Goal: Check status: Check status

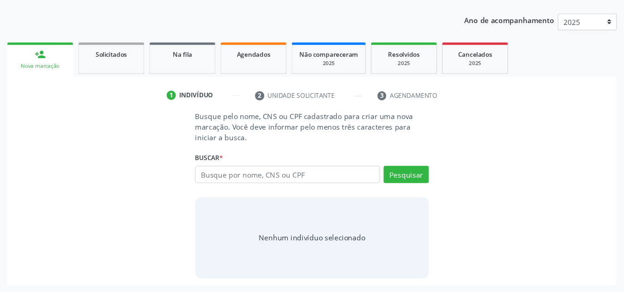
scroll to position [83, 0]
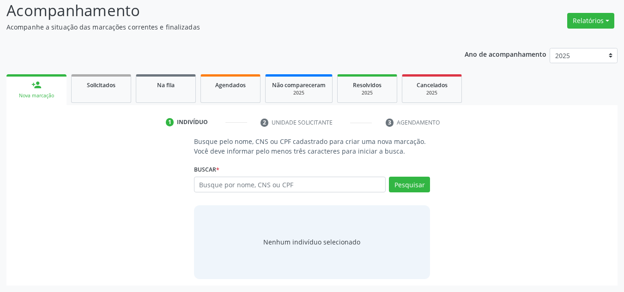
click at [241, 183] on input "text" at bounding box center [290, 185] width 192 height 16
click at [410, 187] on button "Pesquisar" at bounding box center [409, 185] width 41 height 16
click at [404, 187] on button "Pesquisar" at bounding box center [409, 185] width 41 height 16
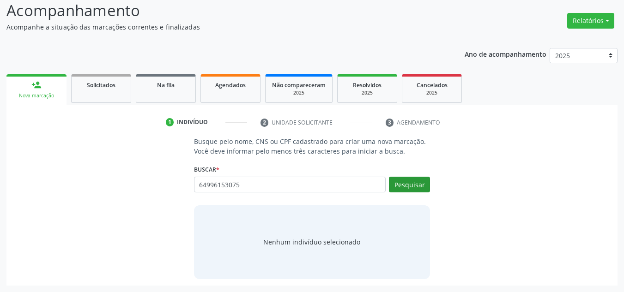
click at [404, 187] on button "Pesquisar" at bounding box center [409, 185] width 41 height 16
click at [404, 188] on button "Pesquisar" at bounding box center [409, 185] width 41 height 16
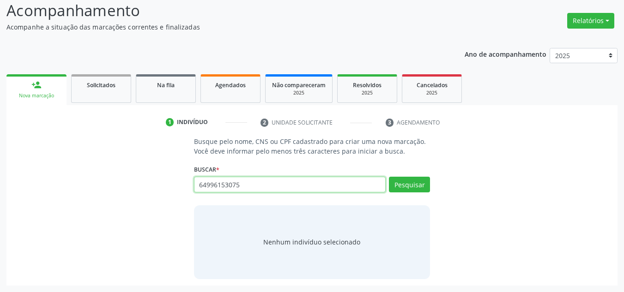
click at [234, 185] on input "64996153075" at bounding box center [290, 185] width 192 height 16
click at [248, 183] on input "64996153075" at bounding box center [290, 185] width 192 height 16
drag, startPoint x: 248, startPoint y: 183, endPoint x: 145, endPoint y: 180, distance: 103.5
click at [145, 183] on div "Busque pelo nome, CNS ou CPF cadastrado para criar uma nova marcação. Você deve…" at bounding box center [312, 208] width 598 height 142
drag, startPoint x: 197, startPoint y: 184, endPoint x: 175, endPoint y: 183, distance: 22.2
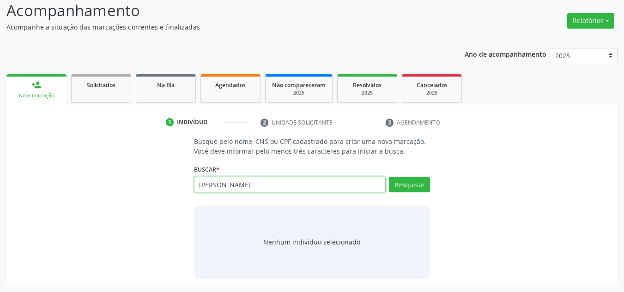
click at [175, 183] on div "Busque pelo nome, CNS ou CPF cadastrado para criar uma nova marcação. Você deve…" at bounding box center [312, 208] width 598 height 142
type input "243205633100004"
click at [100, 87] on span "Solicitados" at bounding box center [101, 85] width 29 height 8
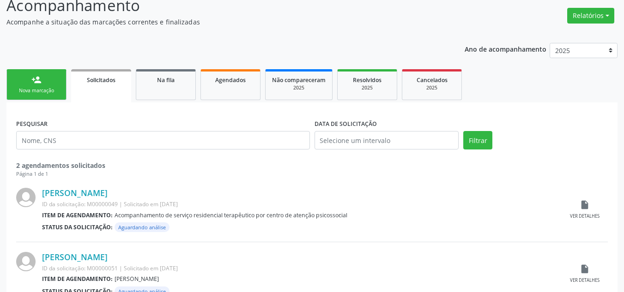
scroll to position [72, 0]
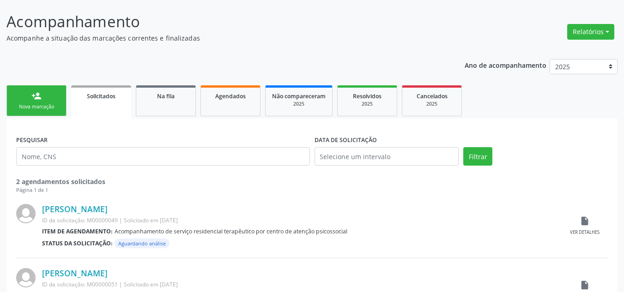
click at [42, 101] on link "person_add Nova marcação" at bounding box center [36, 100] width 60 height 31
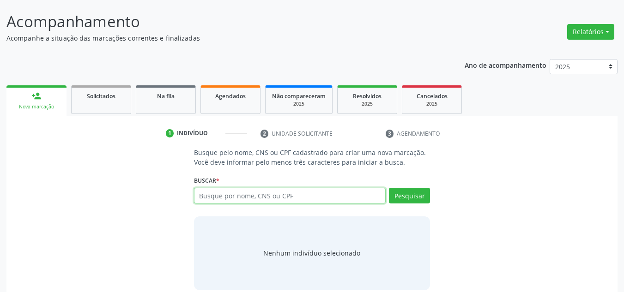
click at [330, 201] on input "text" at bounding box center [290, 196] width 192 height 16
type input "03438246392"
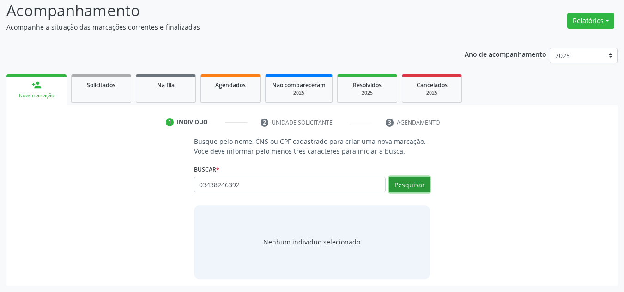
click at [398, 180] on button "Pesquisar" at bounding box center [409, 185] width 41 height 16
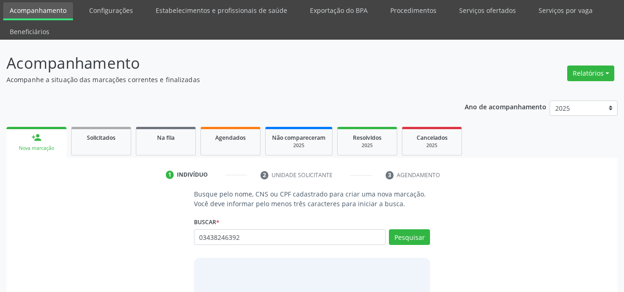
scroll to position [46, 0]
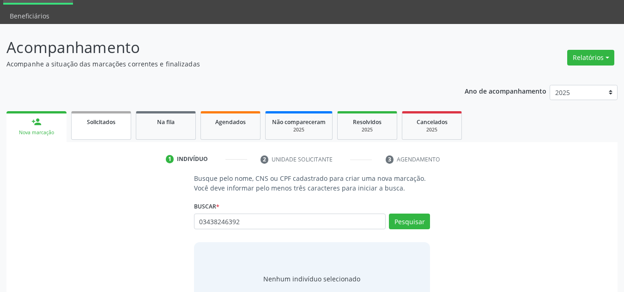
click at [97, 124] on span "Solicitados" at bounding box center [101, 122] width 29 height 8
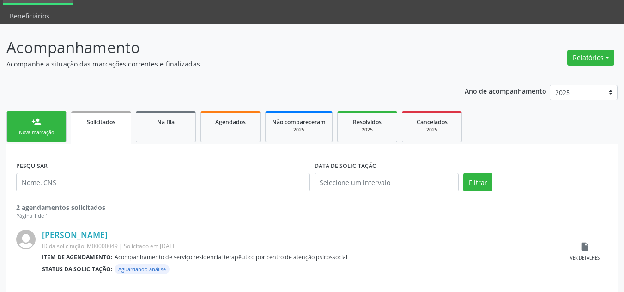
click at [40, 125] on div "person_add" at bounding box center [36, 122] width 10 height 10
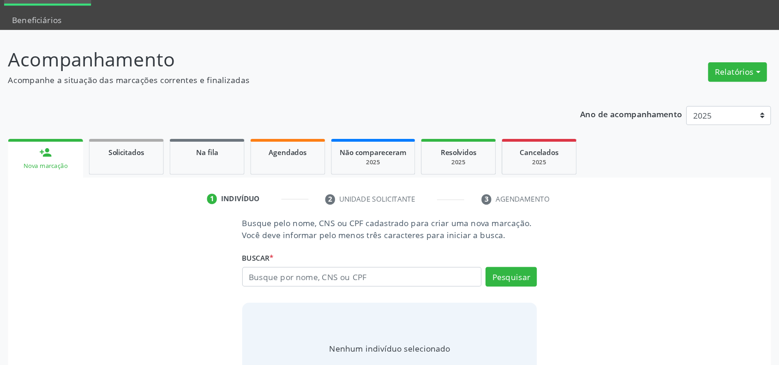
scroll to position [0, 0]
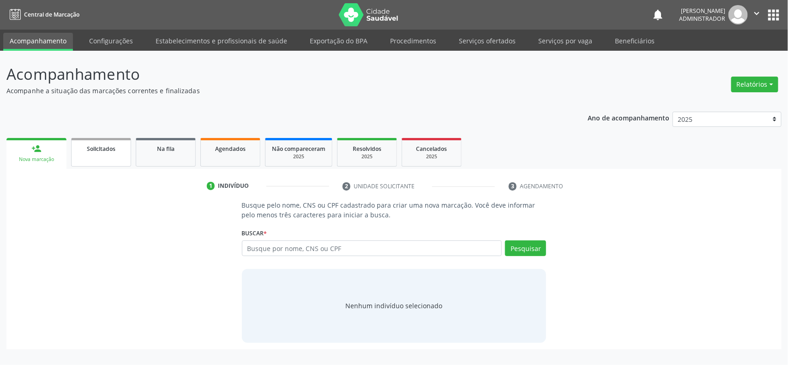
click at [103, 145] on span "Solicitados" at bounding box center [101, 149] width 29 height 8
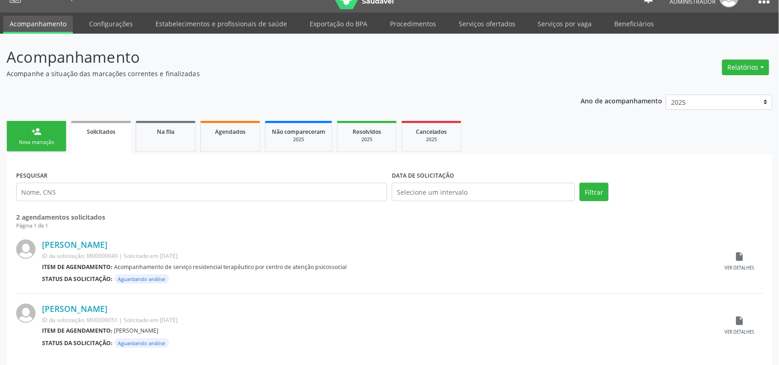
scroll to position [26, 0]
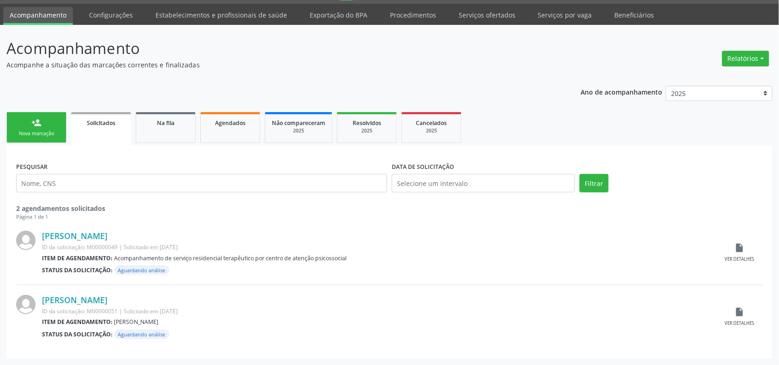
drag, startPoint x: 179, startPoint y: 245, endPoint x: 59, endPoint y: 392, distance: 189.7
click at [59, 265] on html "Central de Marcação notifications [PERSON_NAME] Administrador  Configurações S…" at bounding box center [389, 156] width 779 height 365
click at [405, 82] on div "Ano de acompanhamento 2025 2024 2023 2022 2021 2020 2019 person_add Nova marcaç…" at bounding box center [389, 218] width 766 height 279
click at [573, 252] on icon "insert_drive_file" at bounding box center [740, 248] width 10 height 10
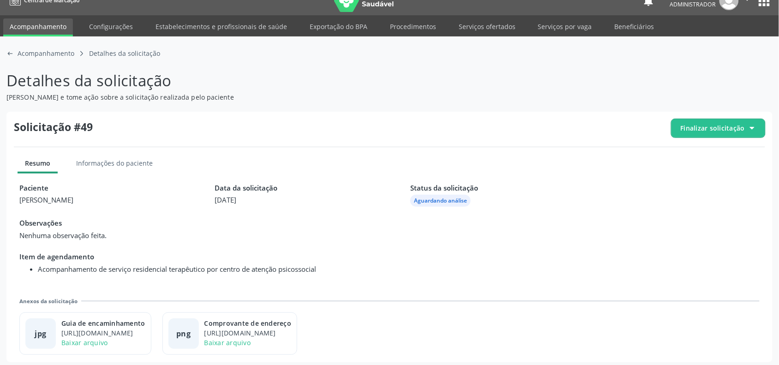
scroll to position [18, 0]
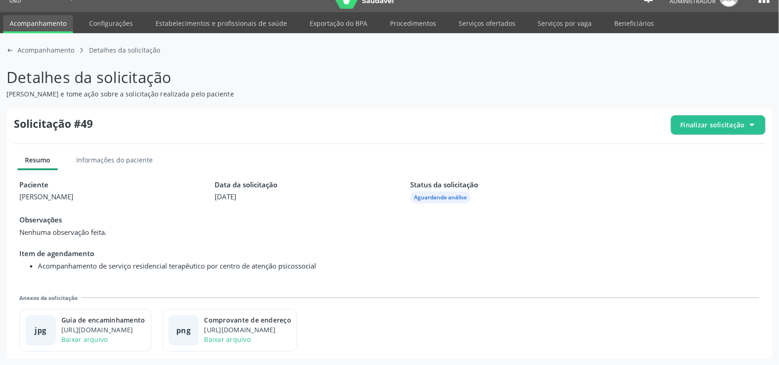
click at [573, 122] on span "Finalizar solicitação" at bounding box center [719, 125] width 94 height 18
click at [14, 50] on div "arrow-left-outline icon Acompanhamento" at bounding box center [40, 50] width 68 height 10
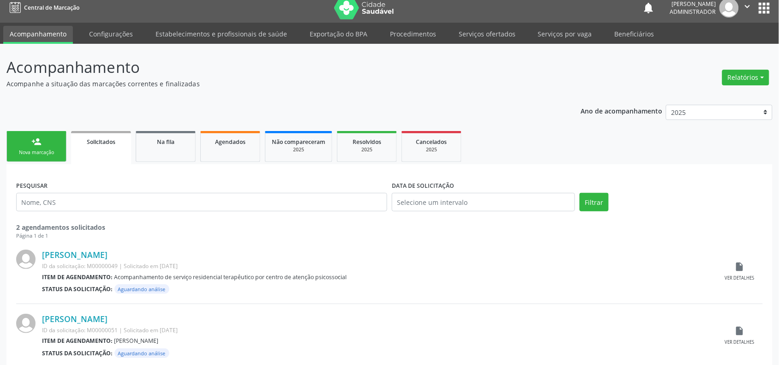
scroll to position [26, 0]
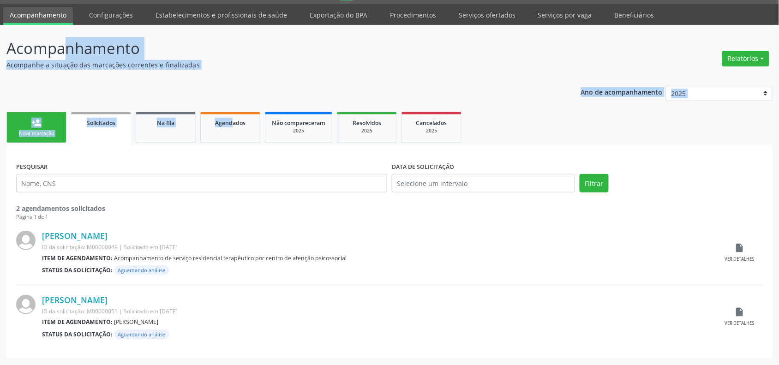
drag, startPoint x: 229, startPoint y: 106, endPoint x: 54, endPoint y: 18, distance: 195.8
click at [165, 83] on div "Acompanhamento Acompanhe a situação das marcações correntes e finalizadas Relat…" at bounding box center [389, 198] width 766 height 322
drag, startPoint x: 455, startPoint y: 236, endPoint x: 551, endPoint y: 392, distance: 183.3
click at [551, 265] on html "Central de Marcação notifications [PERSON_NAME] Administrador  Configurações S…" at bounding box center [389, 156] width 779 height 365
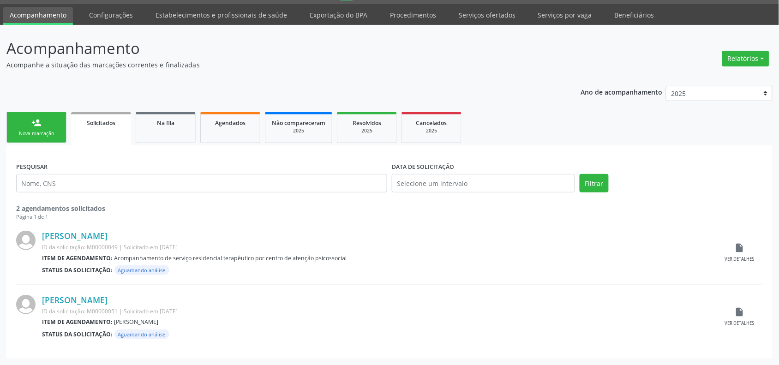
click at [569, 222] on div "[PERSON_NAME] ID da solicitação: M00000049 | Solicitado em [DATE] Item de agend…" at bounding box center [389, 253] width 747 height 64
drag, startPoint x: 620, startPoint y: 172, endPoint x: 573, endPoint y: 261, distance: 100.6
click at [573, 261] on div "PESQUISAR DATA DE SOLICITAÇÃO Filtrar 2 agendamentos solicitados Página 1 de 1 …" at bounding box center [389, 252] width 747 height 194
click at [296, 213] on div "Página 1 de 1" at bounding box center [389, 217] width 747 height 8
